Goal: Check status: Check status

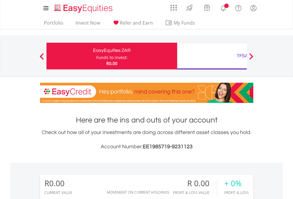
scroll to position [57, 93]
click at [96, 56] on div "Funds to invest:" at bounding box center [111, 58] width 31 height 6
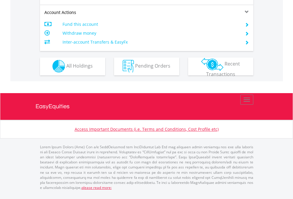
scroll to position [554, 0]
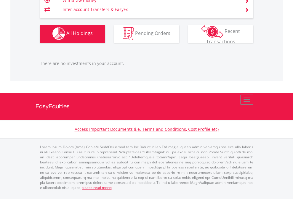
scroll to position [57, 93]
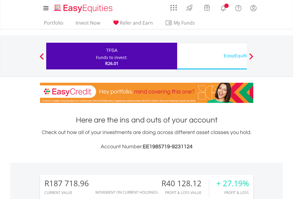
scroll to position [442, 0]
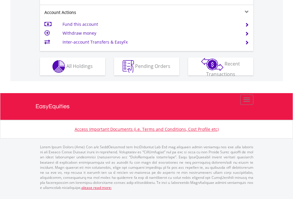
click at [66, 69] on span "All Holdings" at bounding box center [79, 66] width 26 height 7
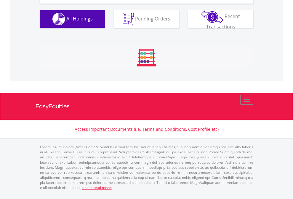
scroll to position [659, 0]
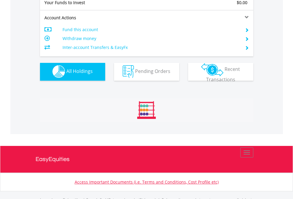
scroll to position [587, 0]
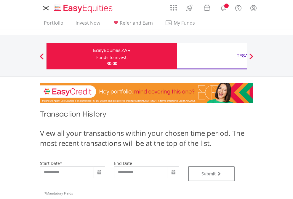
type input "**********"
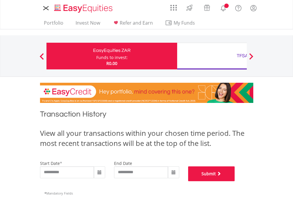
click at [235, 181] on button "Submit" at bounding box center [211, 173] width 47 height 15
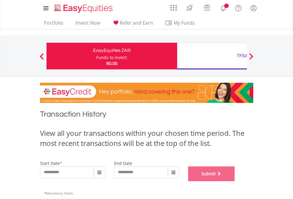
scroll to position [240, 0]
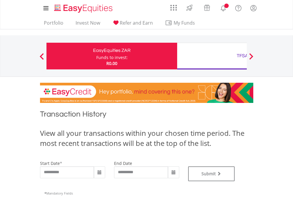
click at [212, 56] on div "TFSA" at bounding box center [243, 56] width 124 height 8
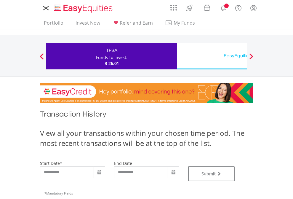
type input "**********"
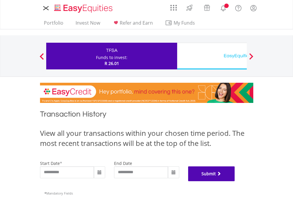
click at [235, 181] on button "Submit" at bounding box center [211, 173] width 47 height 15
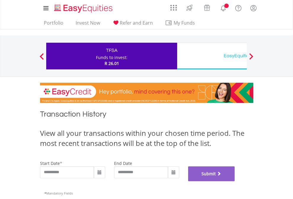
scroll to position [240, 0]
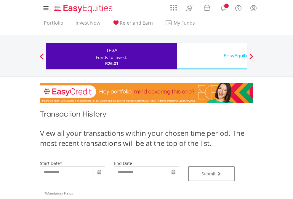
click at [212, 56] on div "EasyEquities USD" at bounding box center [243, 56] width 124 height 8
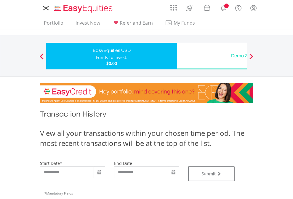
type input "**********"
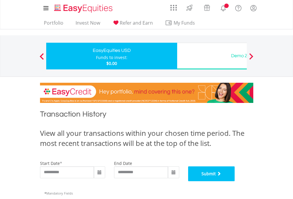
click at [235, 181] on button "Submit" at bounding box center [211, 173] width 47 height 15
